Goal: Information Seeking & Learning: Learn about a topic

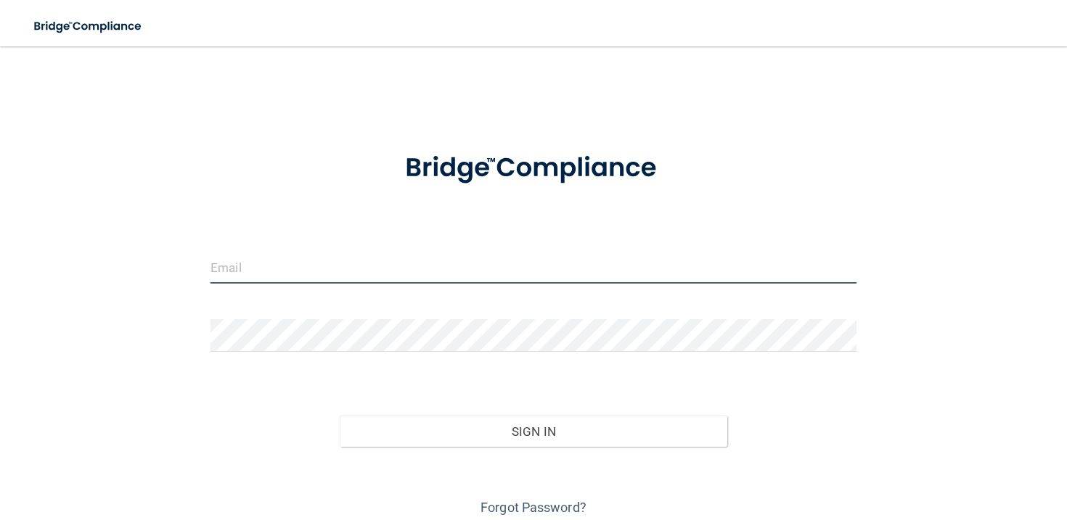
click at [480, 278] on input "email" at bounding box center [533, 267] width 646 height 33
type input "[EMAIL_ADDRESS][DOMAIN_NAME]"
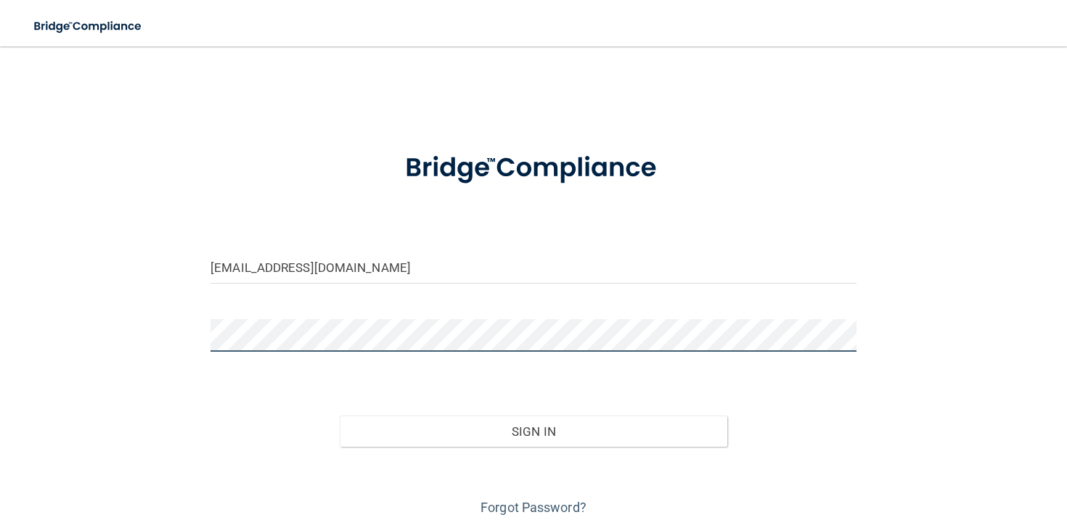
click at [340, 416] on button "Sign In" at bounding box center [533, 432] width 387 height 32
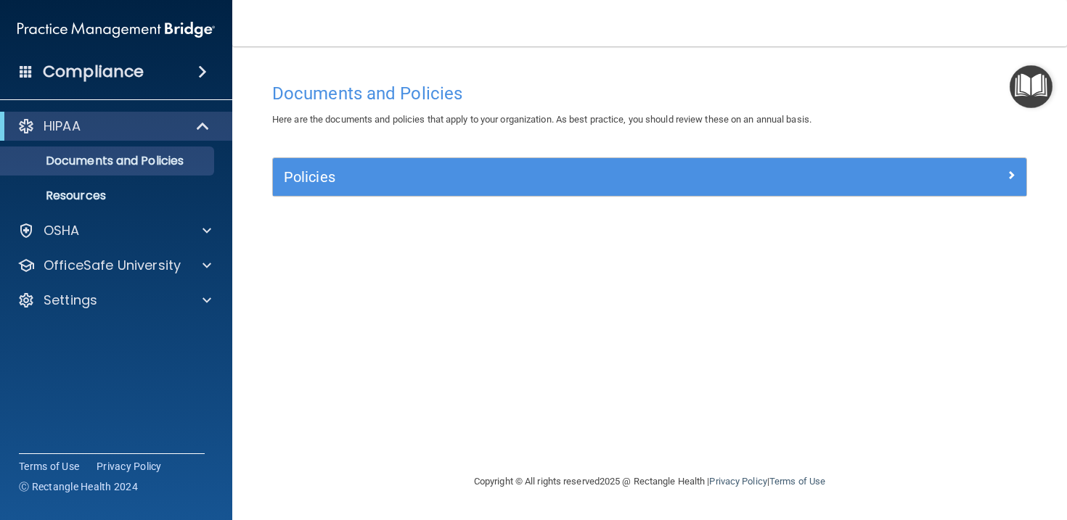
click at [1030, 80] on img "Open Resource Center" at bounding box center [1030, 86] width 43 height 43
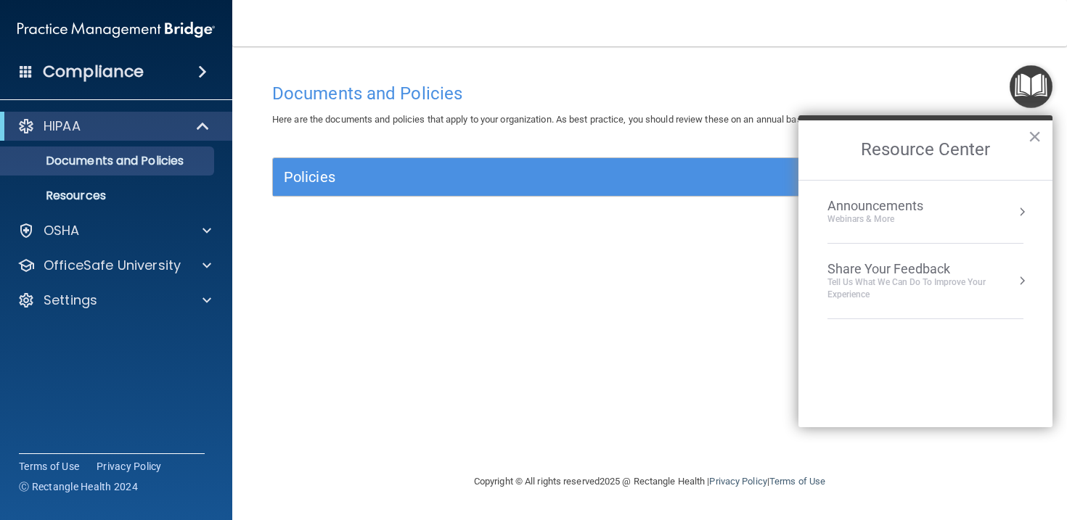
click at [959, 202] on div "Announcements Webinars & More" at bounding box center [904, 212] width 154 height 28
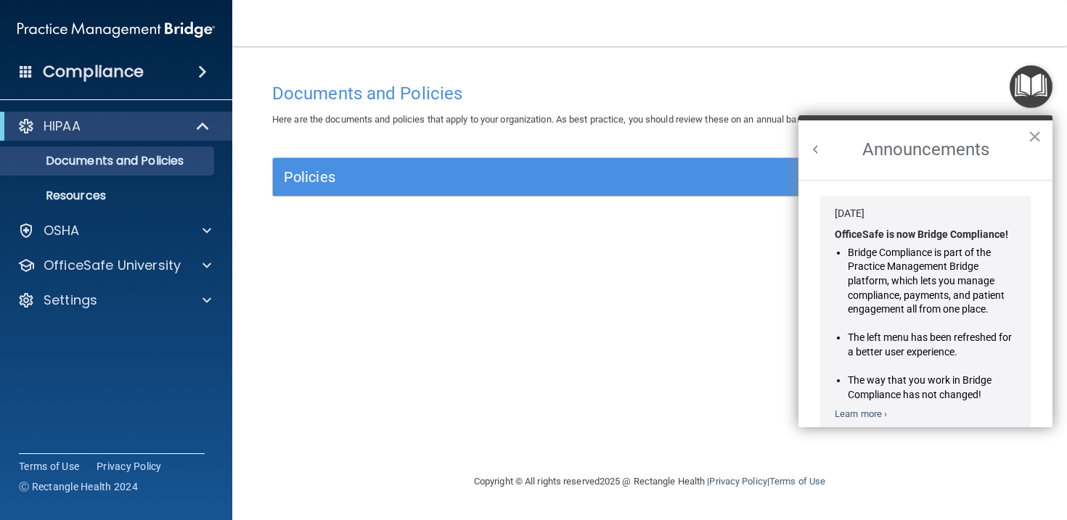
scroll to position [224, 0]
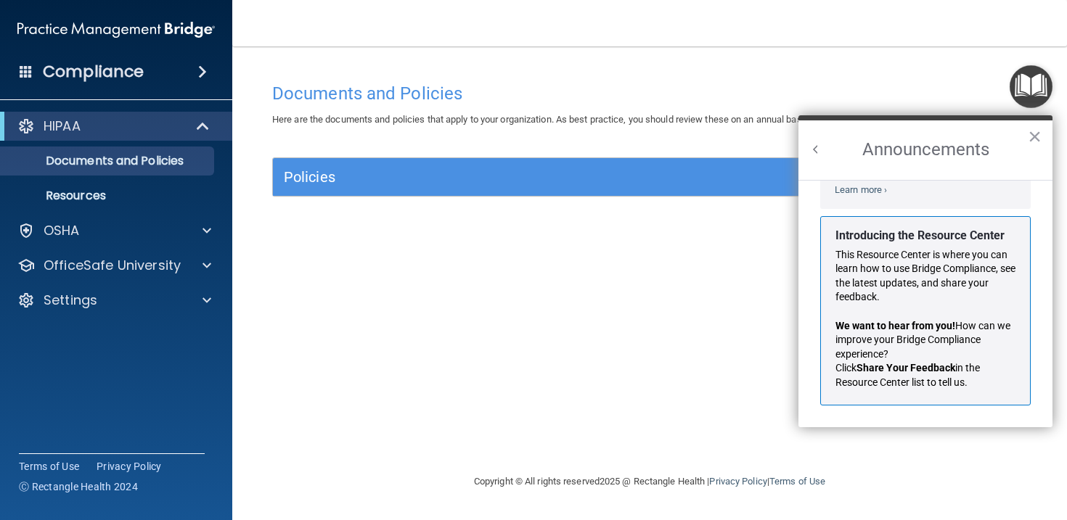
click at [1023, 138] on h2 "Announcements" at bounding box center [925, 149] width 254 height 59
click at [1029, 138] on button "×" at bounding box center [1034, 136] width 14 height 23
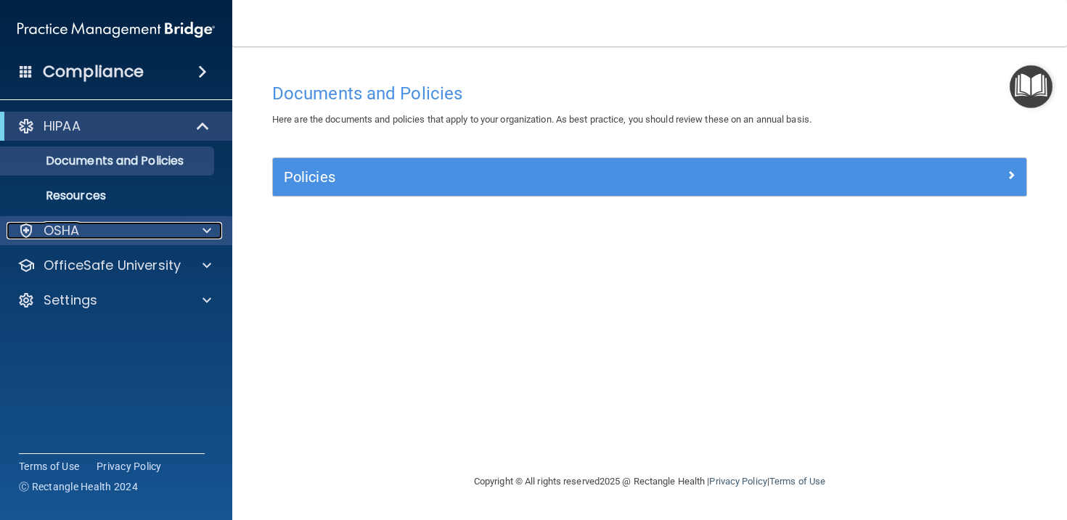
click at [136, 228] on div "OSHA" at bounding box center [97, 230] width 180 height 17
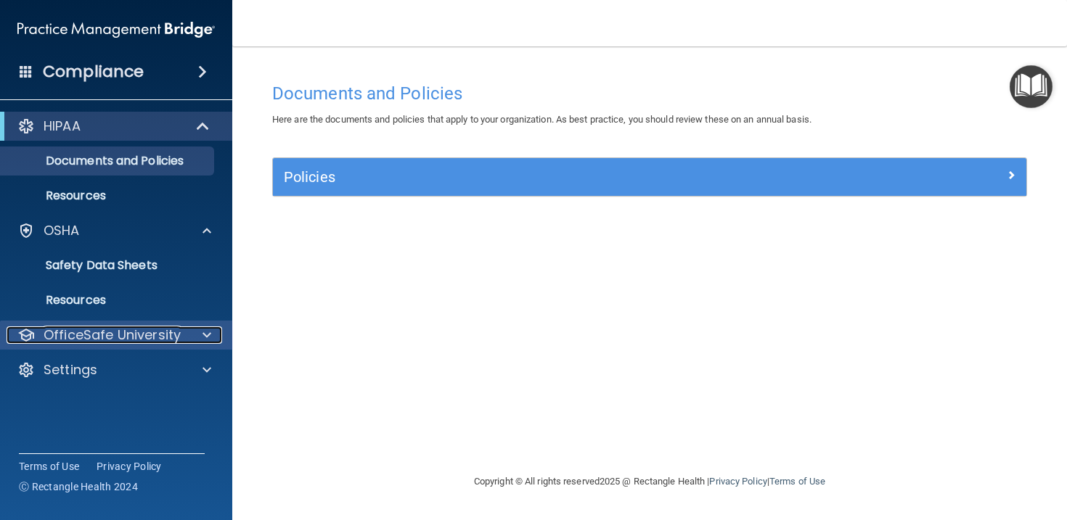
click at [184, 337] on div "OfficeSafe University" at bounding box center [97, 335] width 180 height 17
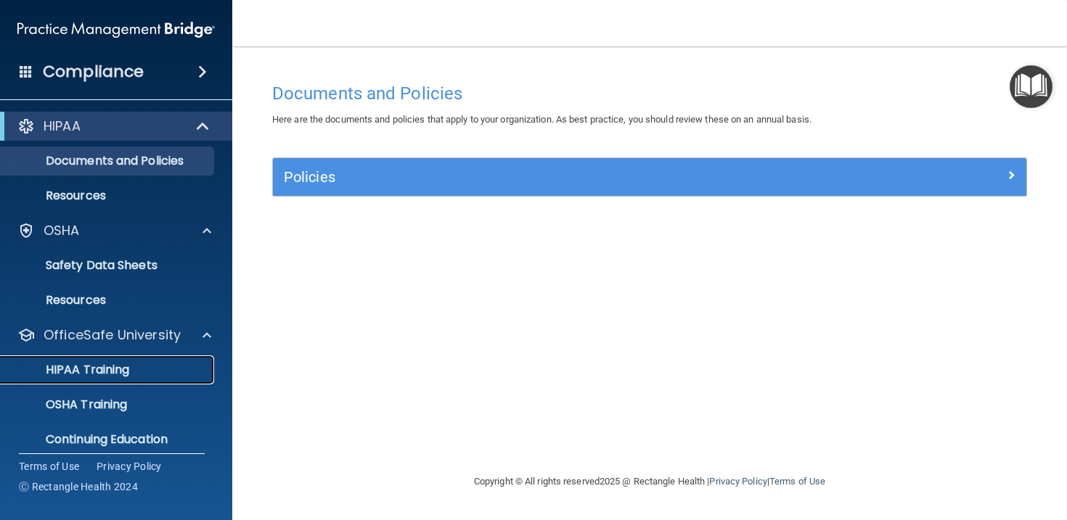
click at [180, 373] on div "HIPAA Training" at bounding box center [108, 370] width 198 height 15
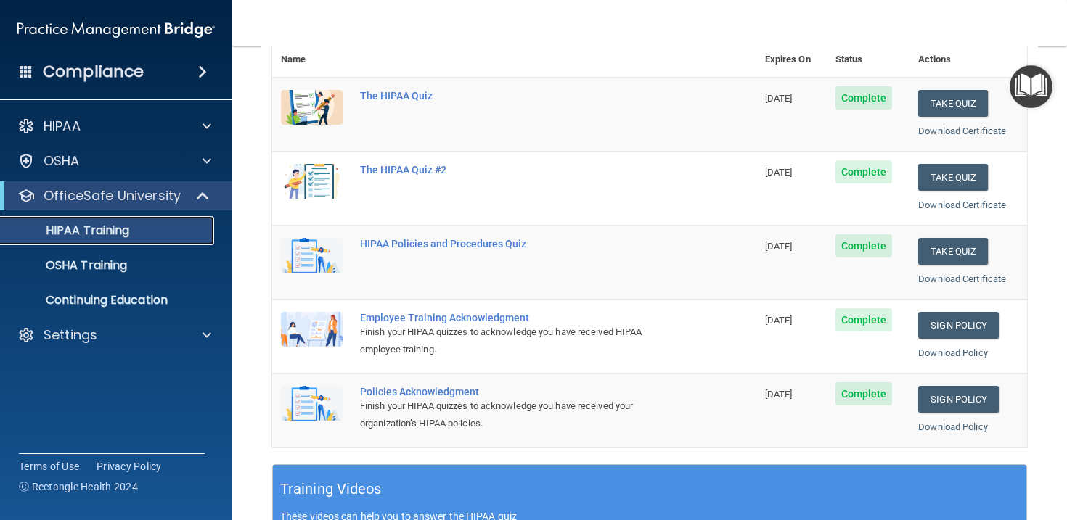
scroll to position [184, 0]
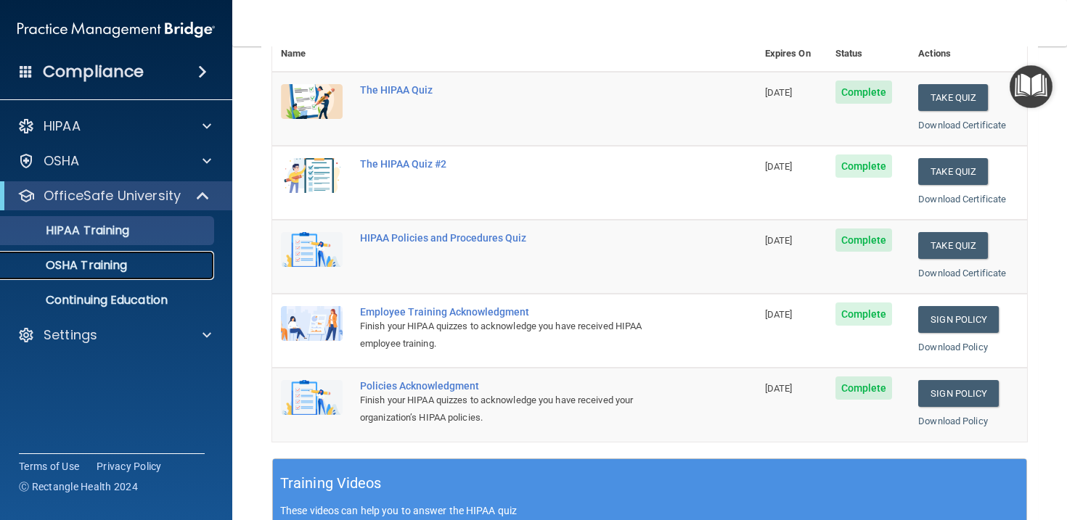
click at [143, 276] on link "OSHA Training" at bounding box center [99, 265] width 229 height 29
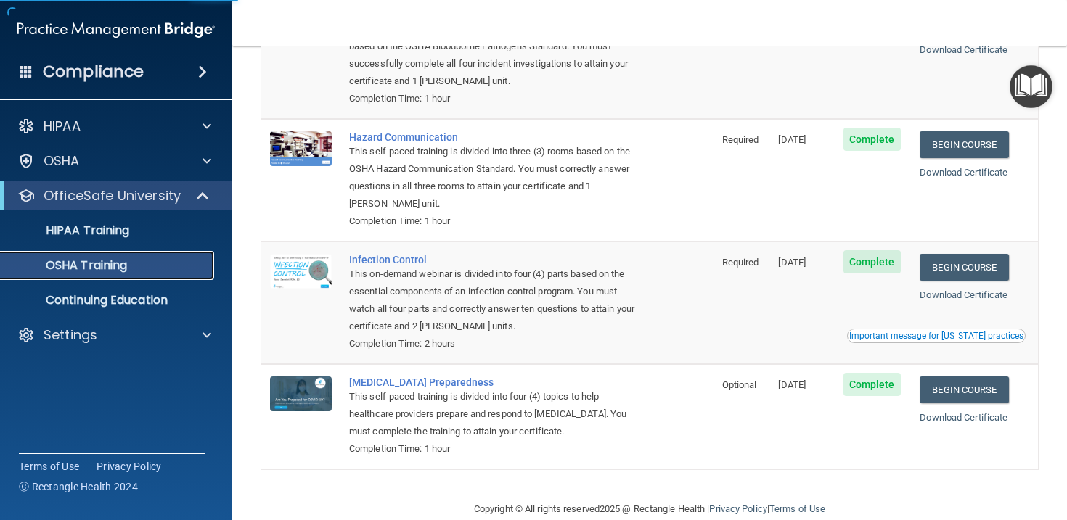
scroll to position [172, 0]
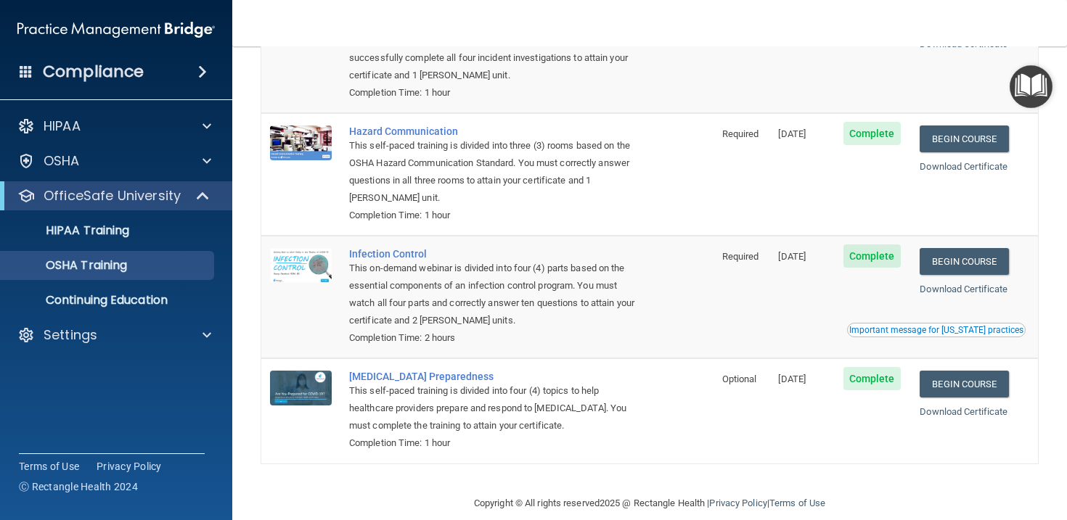
click at [967, 341] on td "Begin Course Download Certificate Important message for California practices" at bounding box center [974, 297] width 127 height 123
click at [965, 334] on div "Important message for California practices" at bounding box center [936, 330] width 174 height 9
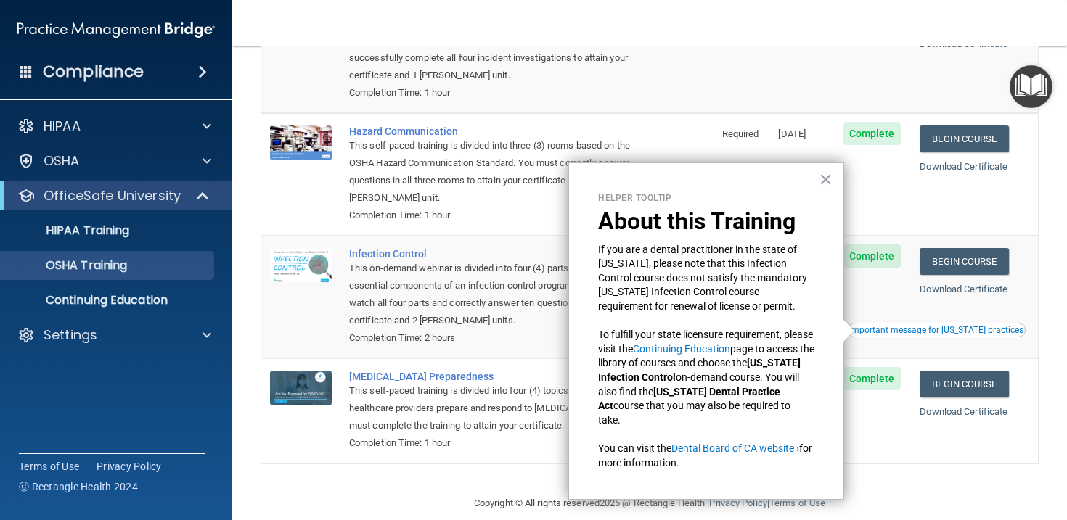
click at [821, 194] on div "Helper Tooltip About this Training If you are a dental practitioner in the stat…" at bounding box center [706, 332] width 276 height 338
click at [821, 173] on button "×" at bounding box center [825, 179] width 14 height 23
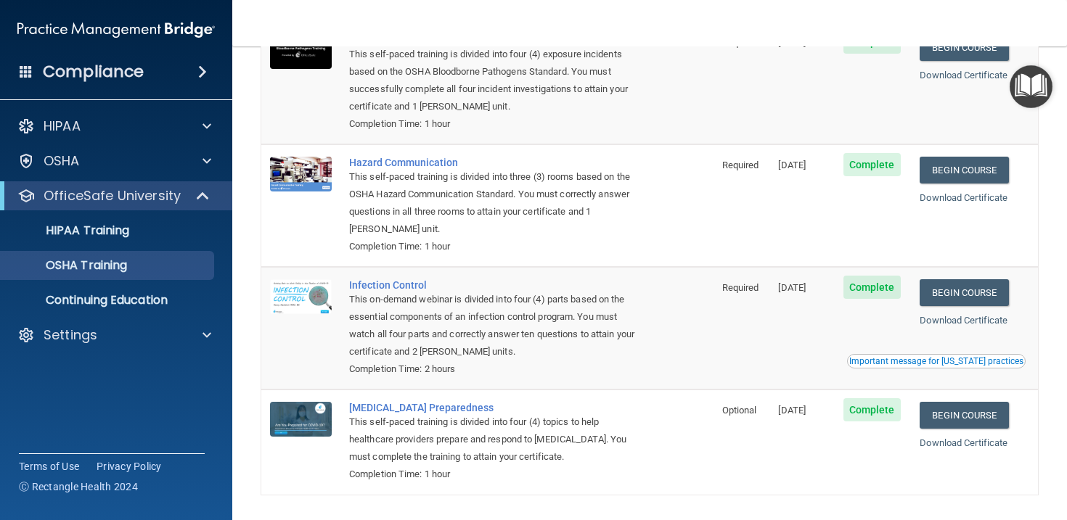
scroll to position [135, 0]
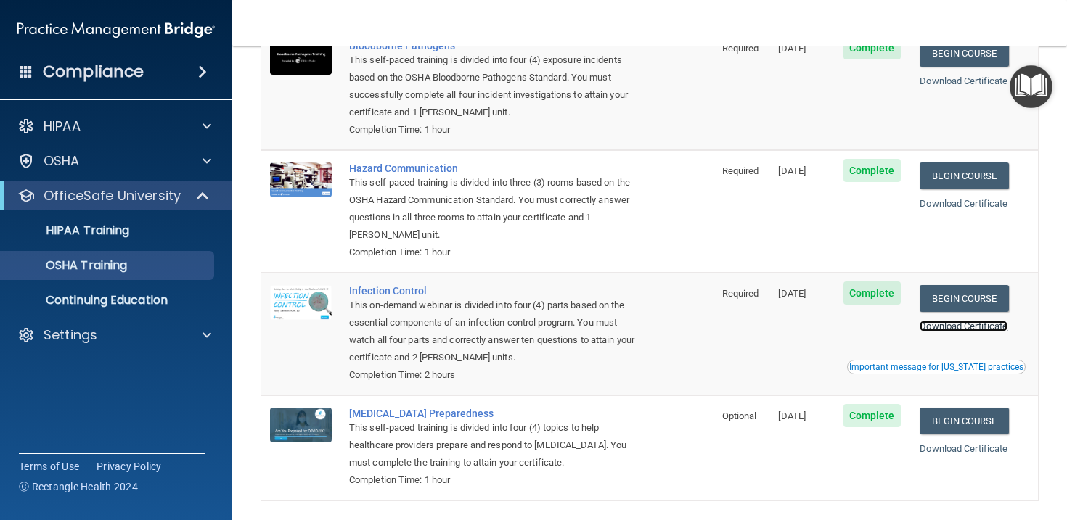
click at [967, 327] on link "Download Certificate" at bounding box center [963, 326] width 88 height 11
click at [118, 247] on ul "HIPAA Training OSHA Training Continuing Education" at bounding box center [116, 262] width 263 height 104
click at [111, 245] on link "HIPAA Training" at bounding box center [99, 230] width 229 height 29
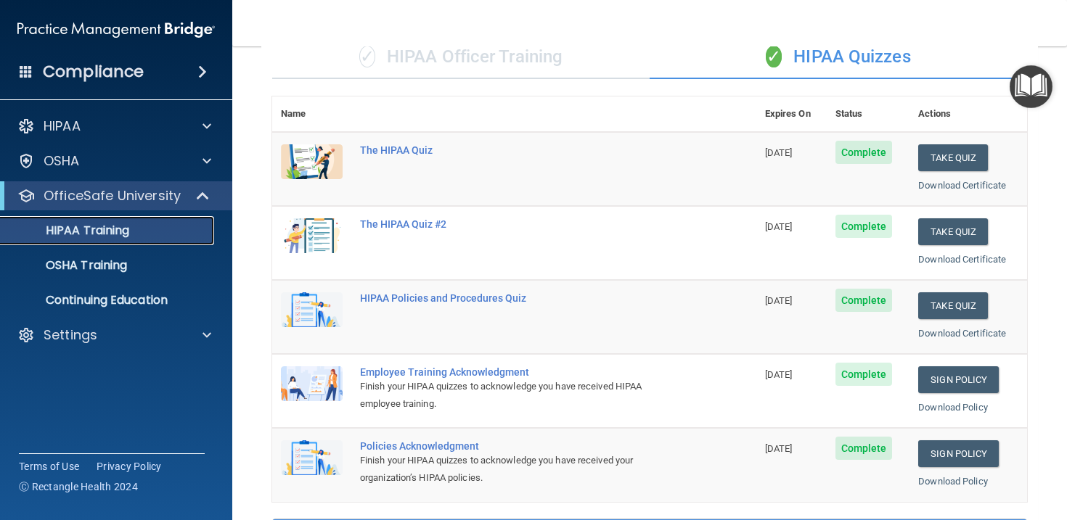
scroll to position [158, 0]
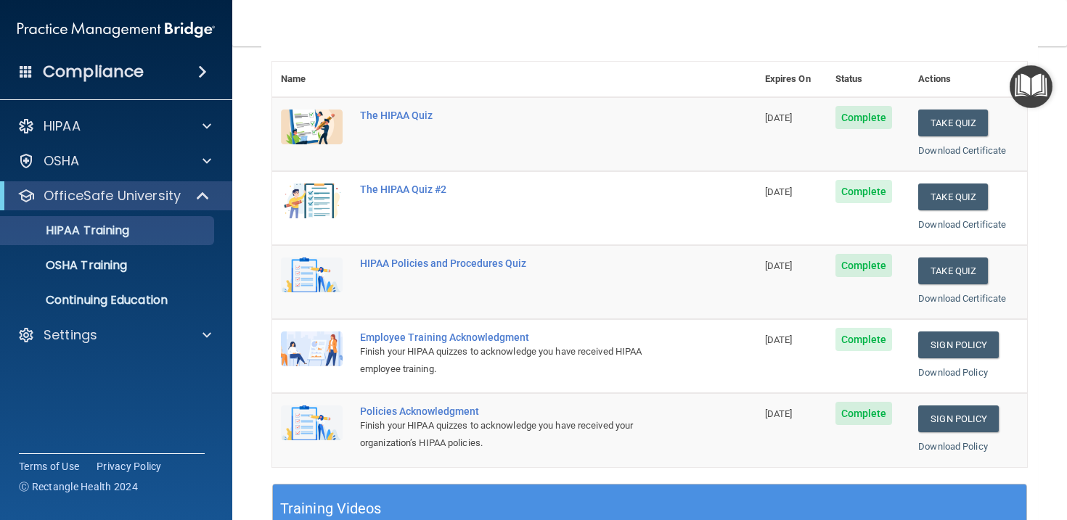
click at [966, 292] on div "Download Certificate" at bounding box center [968, 298] width 100 height 17
click at [966, 297] on link "Download Certificate" at bounding box center [962, 298] width 88 height 11
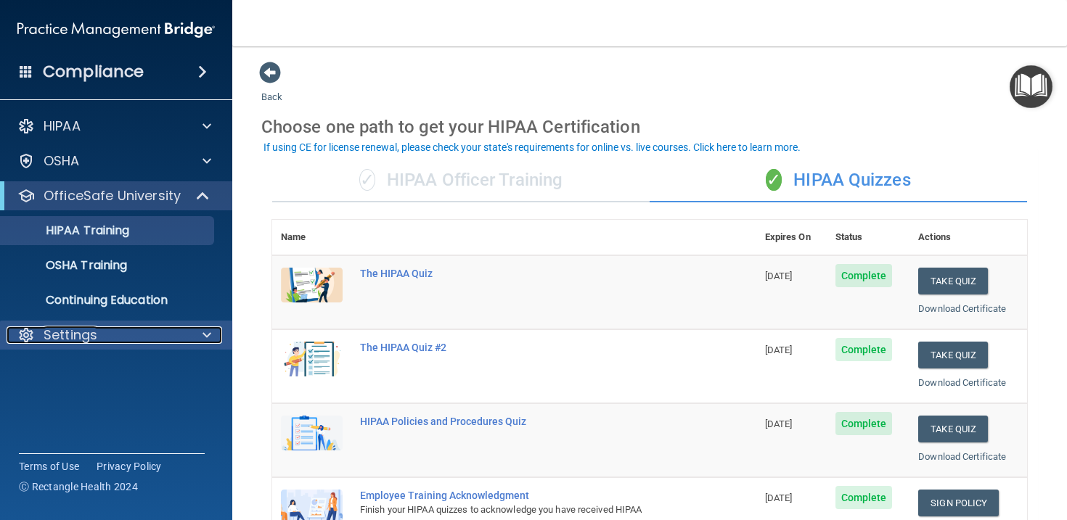
click at [147, 329] on div "Settings" at bounding box center [97, 335] width 180 height 17
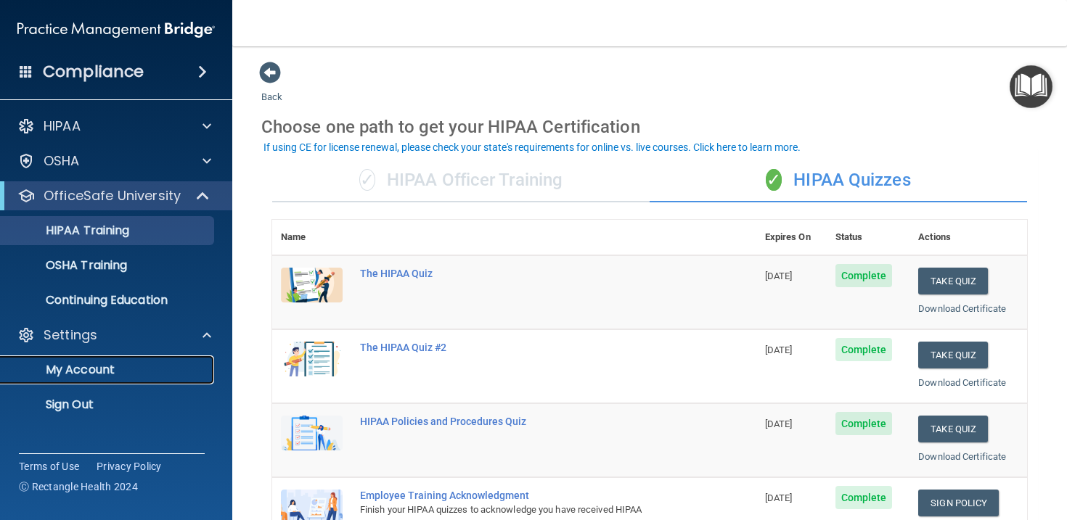
click at [151, 364] on p "My Account" at bounding box center [108, 370] width 198 height 15
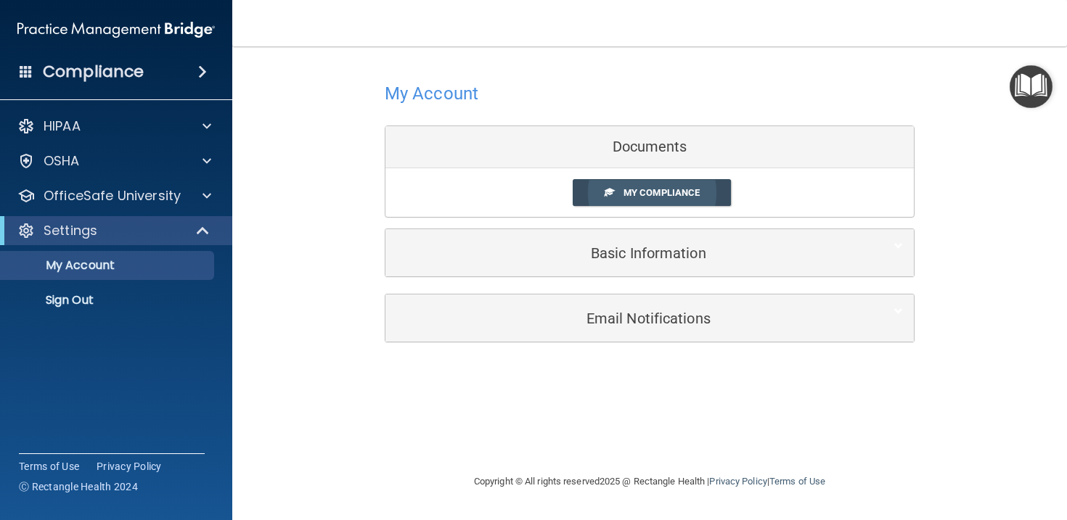
click at [615, 199] on link "My Compliance" at bounding box center [651, 192] width 159 height 27
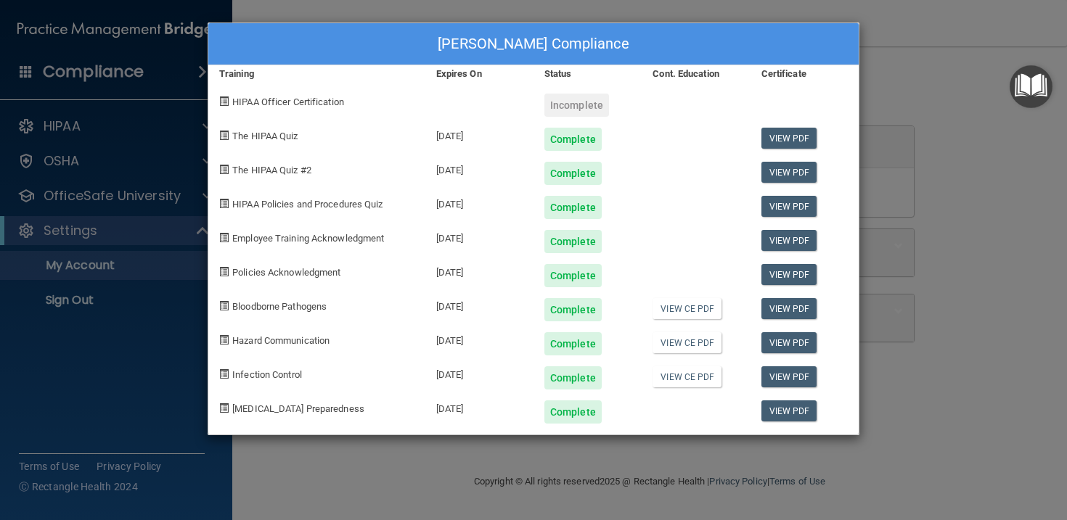
click at [637, 461] on div "Ashwin Limeta's Compliance Training Expires On Status Cont. Education Certifica…" at bounding box center [533, 260] width 1067 height 520
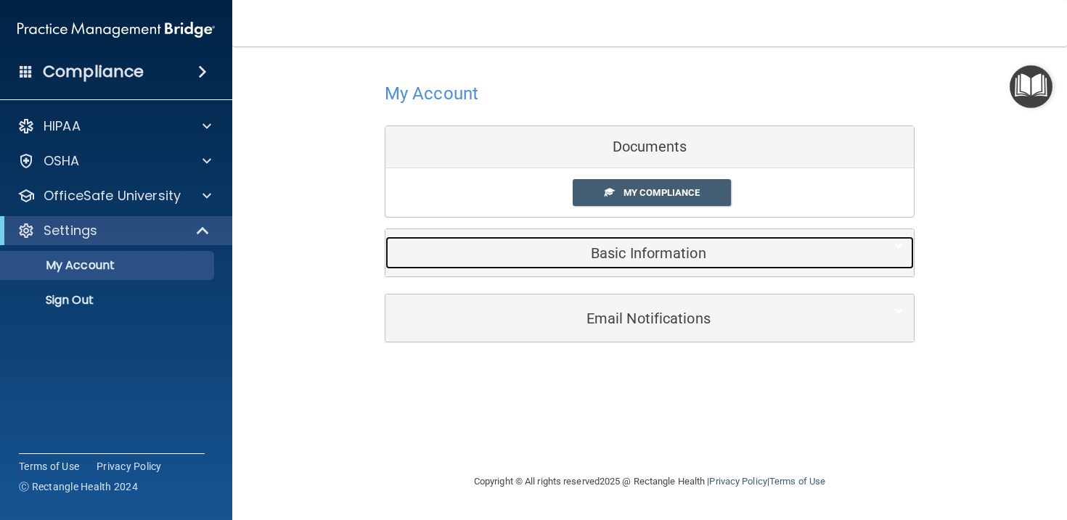
click at [639, 242] on div "Basic Information" at bounding box center [627, 253] width 484 height 33
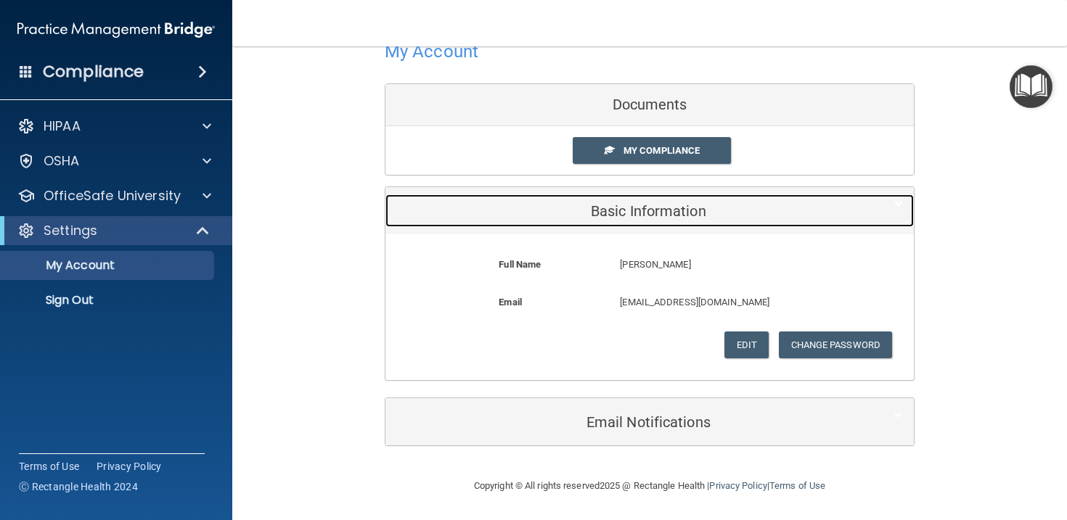
scroll to position [43, 0]
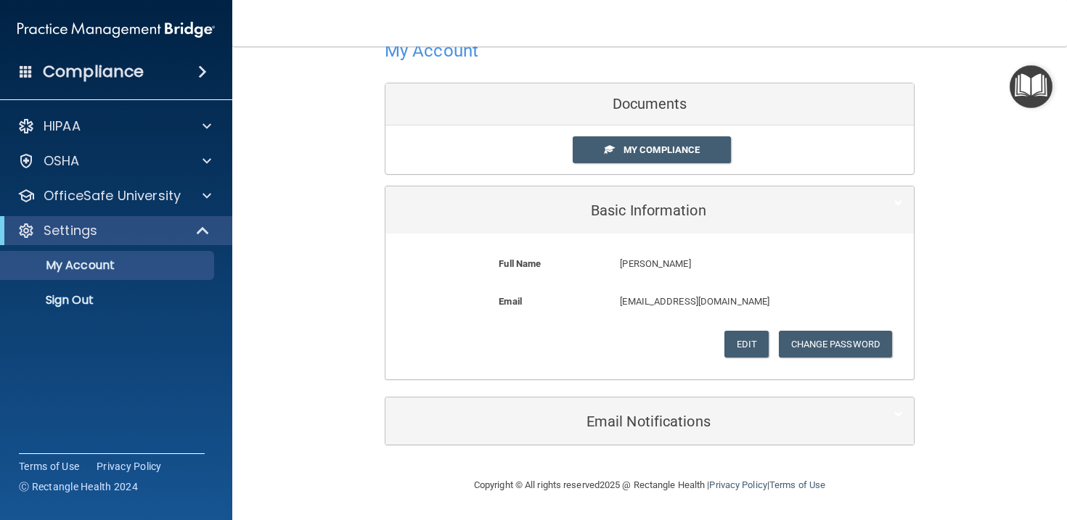
click at [670, 403] on div "Email Notifications" at bounding box center [649, 421] width 528 height 47
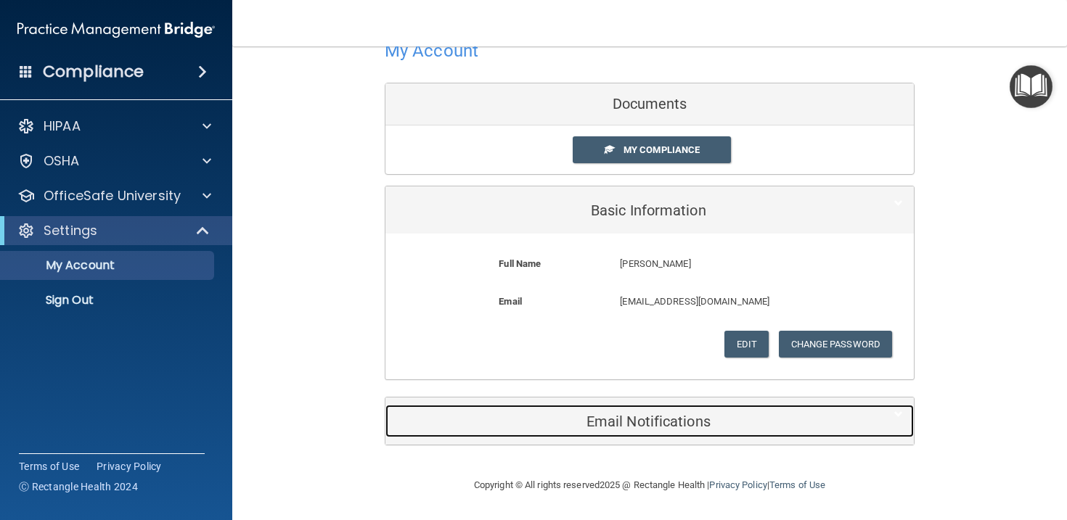
click at [671, 425] on h5 "Email Notifications" at bounding box center [627, 422] width 462 height 16
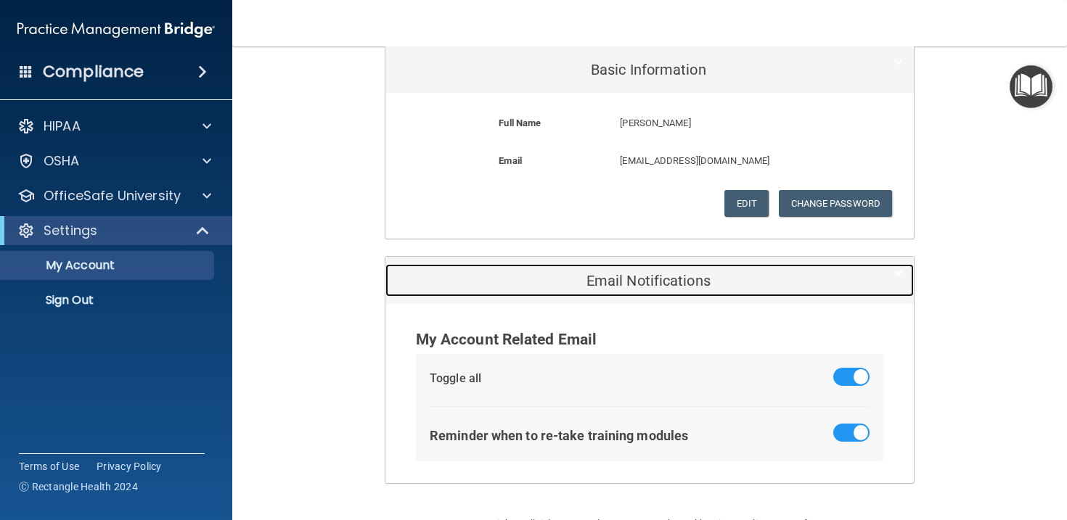
scroll to position [222, 0]
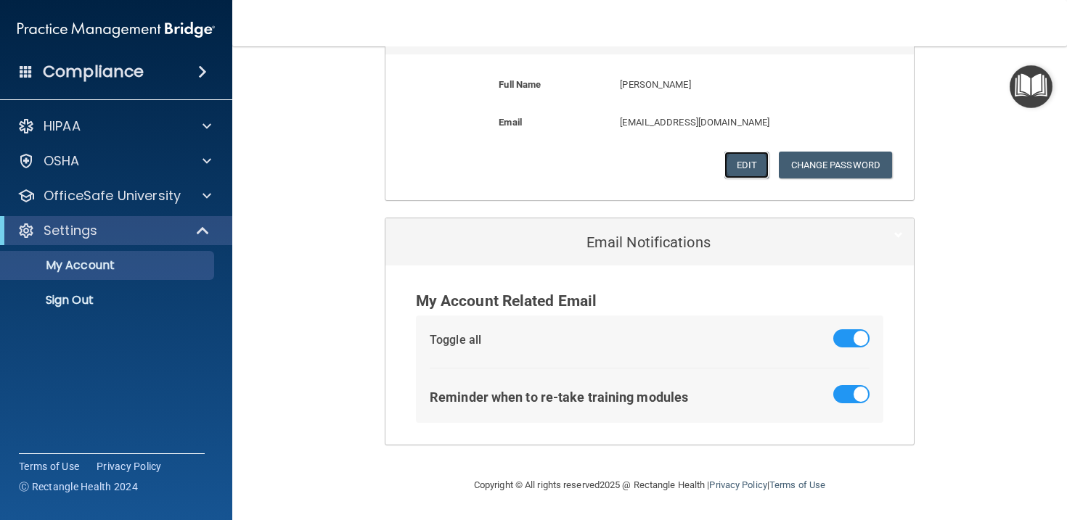
click at [757, 163] on button "Edit" at bounding box center [746, 165] width 44 height 27
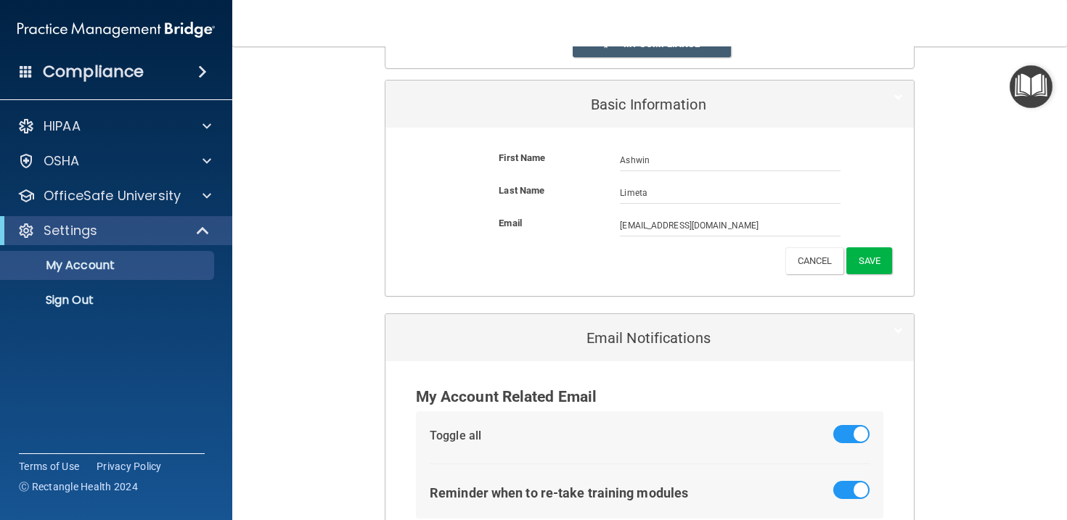
scroll to position [147, 0]
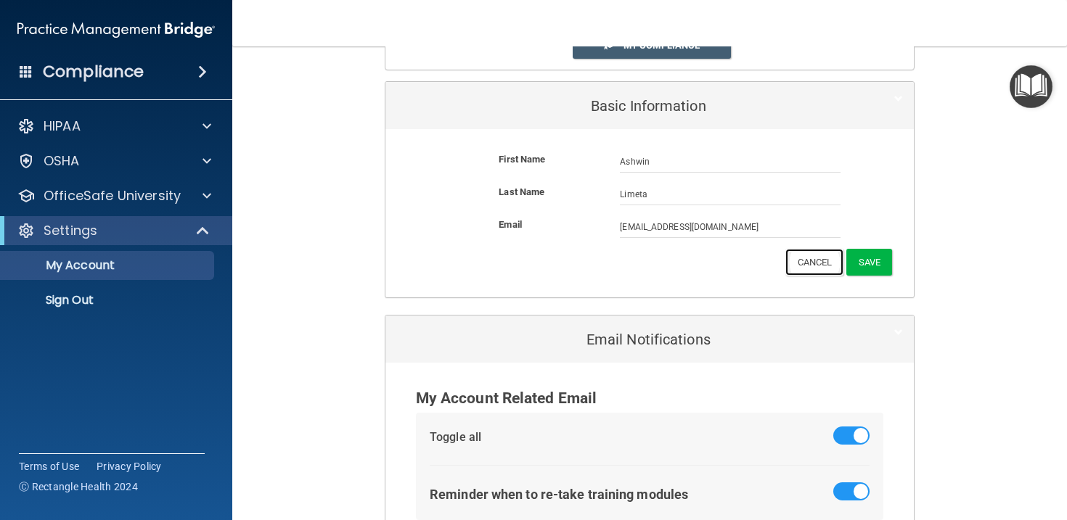
click at [803, 263] on button "Cancel" at bounding box center [814, 262] width 59 height 27
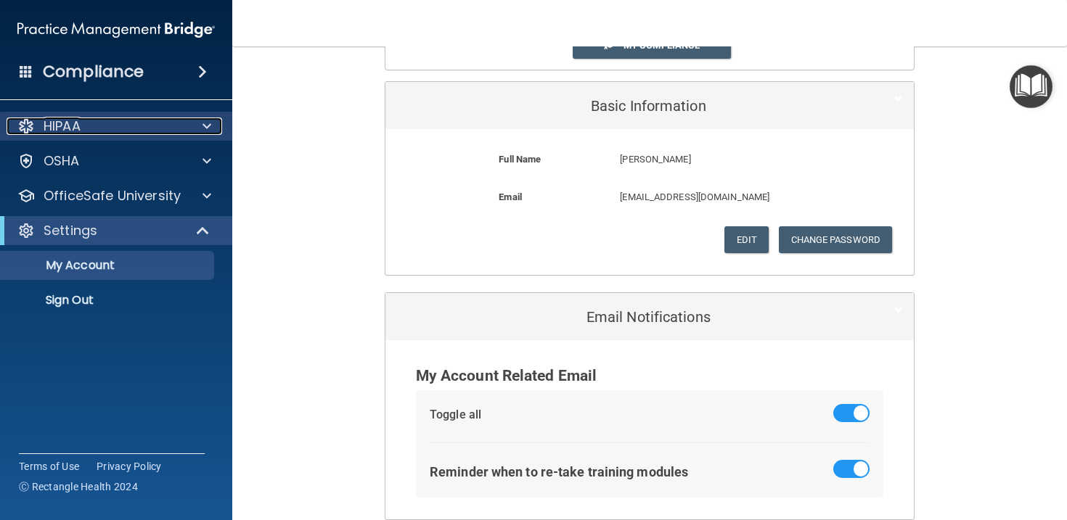
click at [73, 134] on p "HIPAA" at bounding box center [62, 126] width 37 height 17
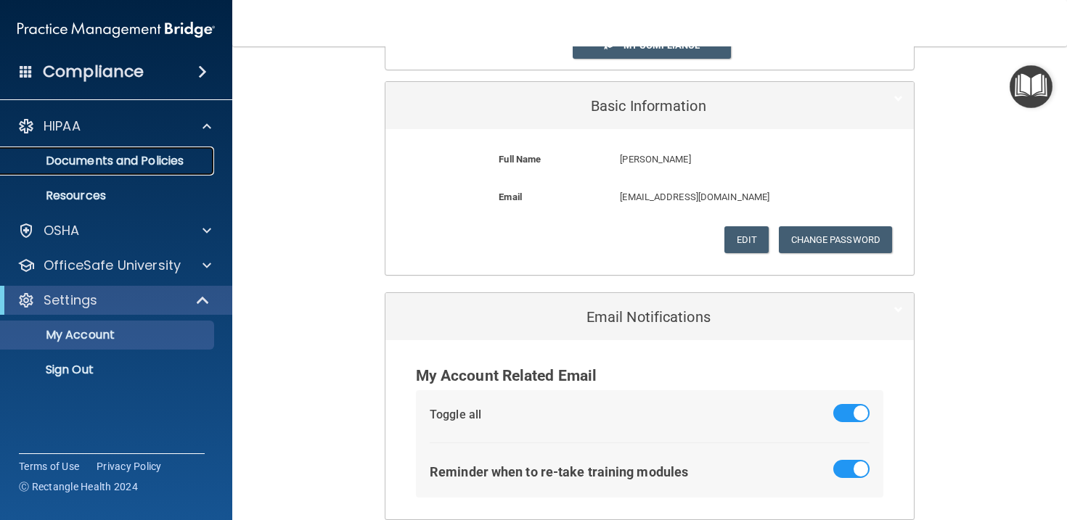
click at [99, 155] on p "Documents and Policies" at bounding box center [108, 161] width 198 height 15
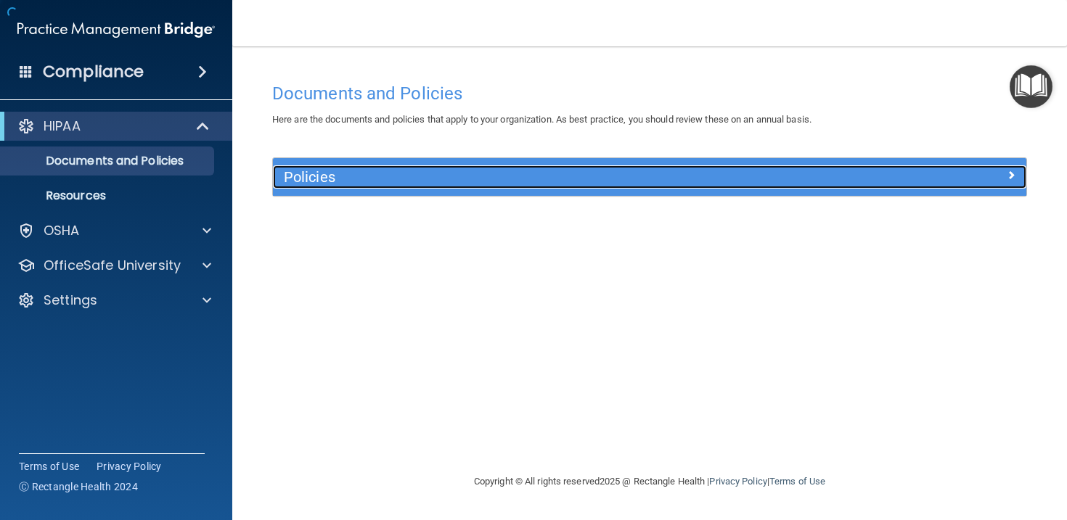
click at [356, 187] on div "Policies" at bounding box center [555, 176] width 565 height 23
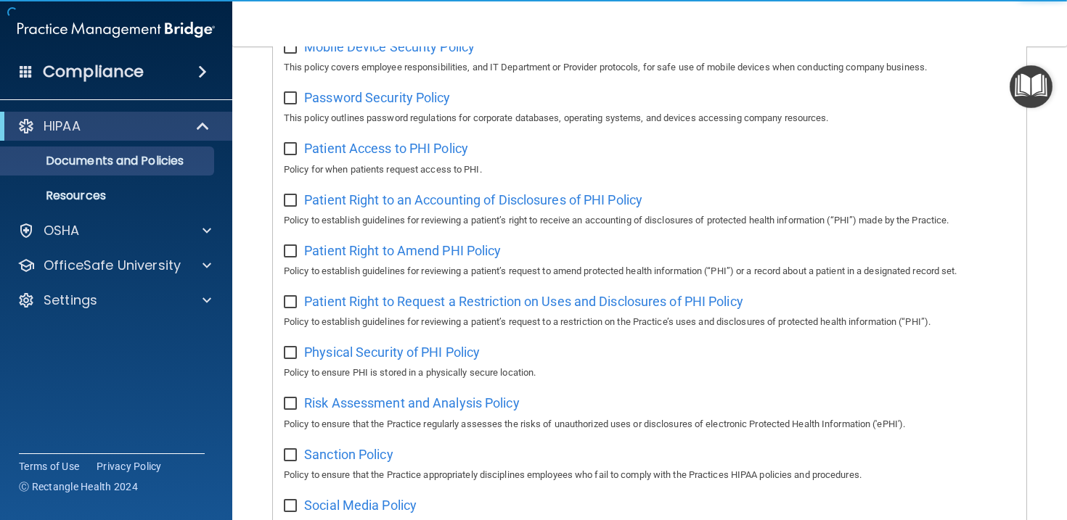
scroll to position [962, 0]
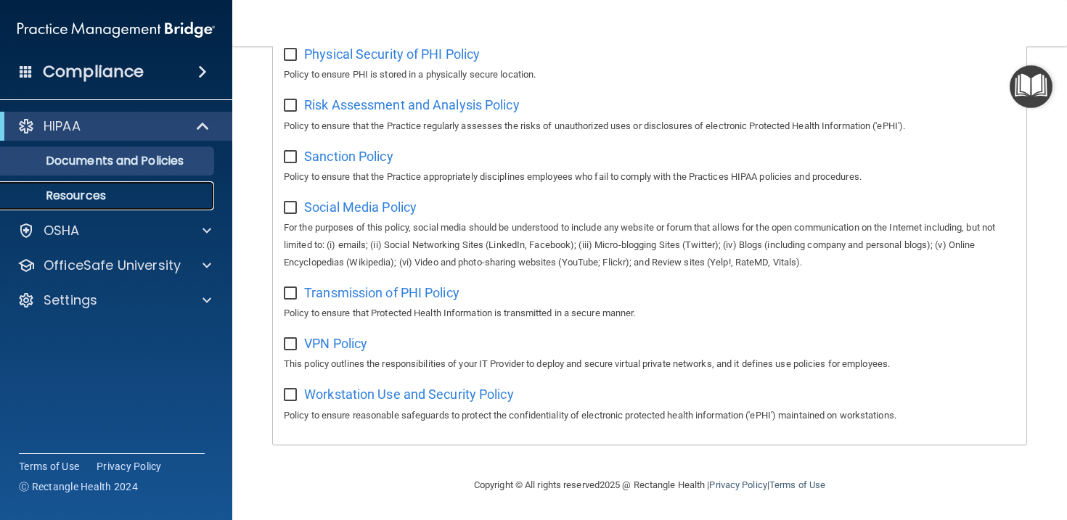
click at [145, 187] on link "Resources" at bounding box center [99, 195] width 229 height 29
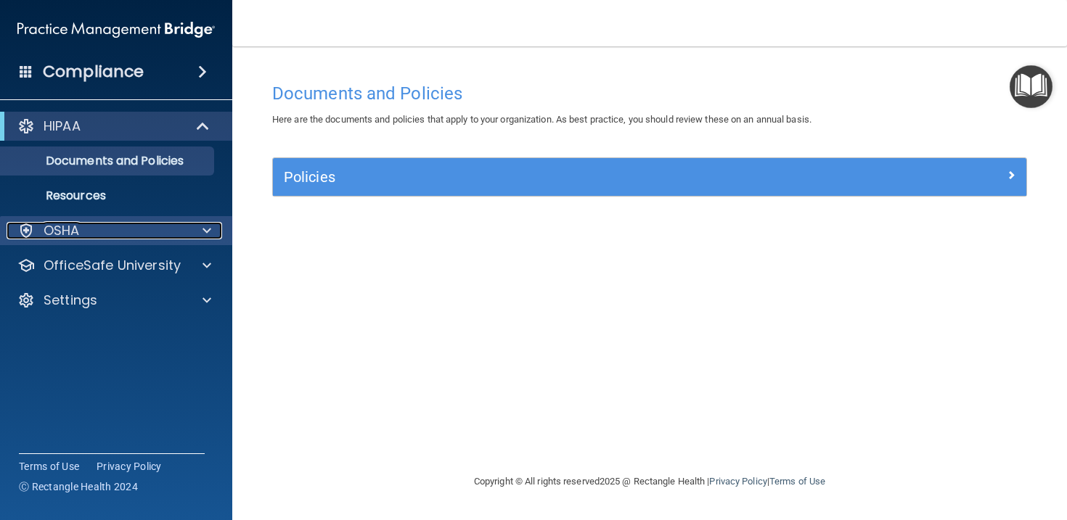
click at [99, 231] on div "OSHA" at bounding box center [97, 230] width 180 height 17
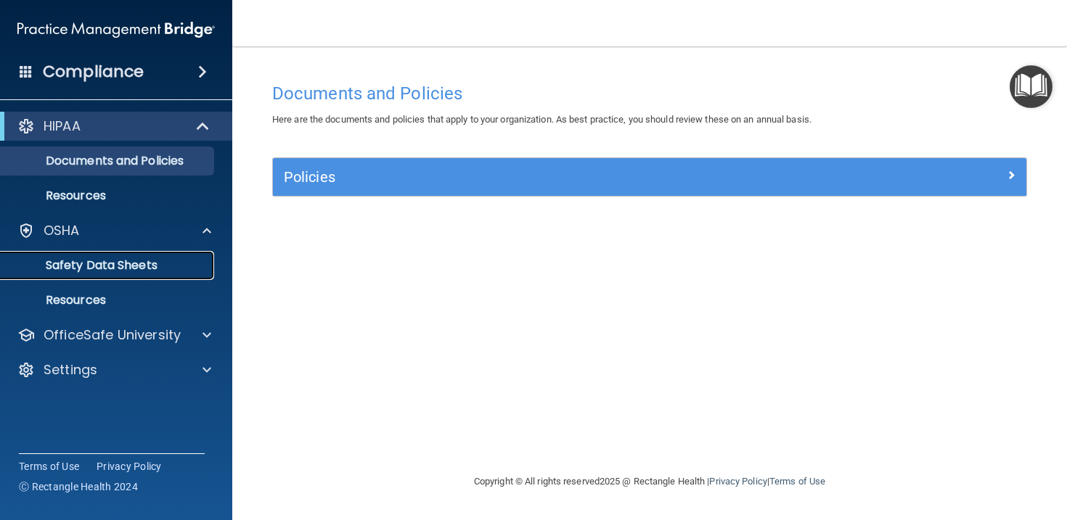
click at [114, 278] on link "Safety Data Sheets" at bounding box center [99, 265] width 229 height 29
